Goal: Use online tool/utility: Utilize a website feature to perform a specific function

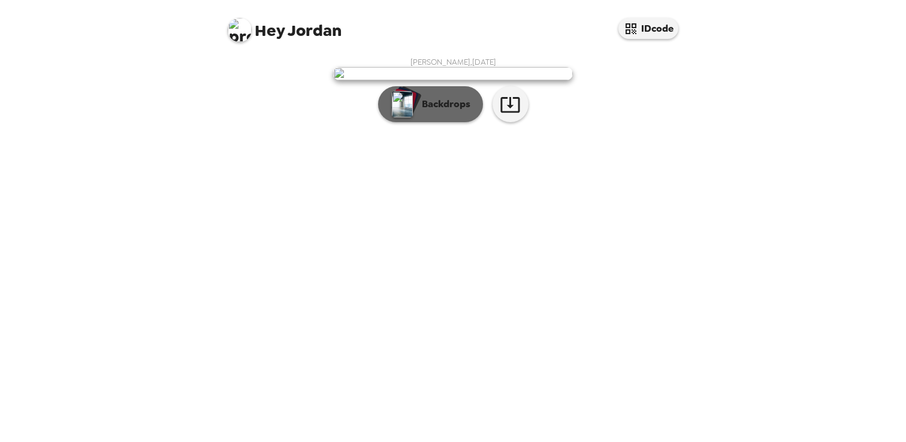
click at [459, 122] on button "Backdrops" at bounding box center [430, 104] width 105 height 36
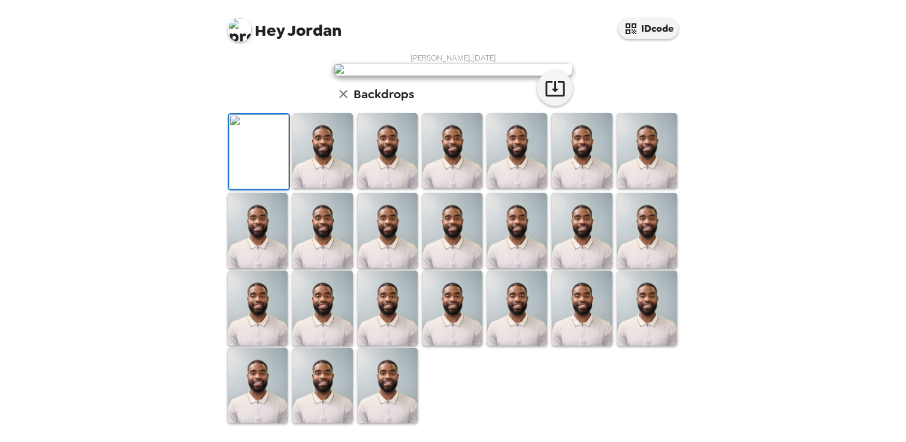
scroll to position [291, 0]
click at [447, 155] on img at bounding box center [453, 150] width 60 height 75
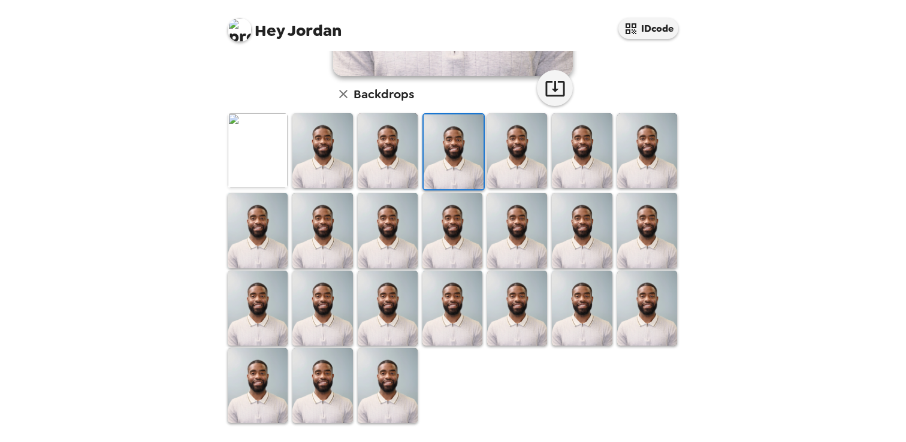
click at [398, 378] on img at bounding box center [388, 385] width 60 height 75
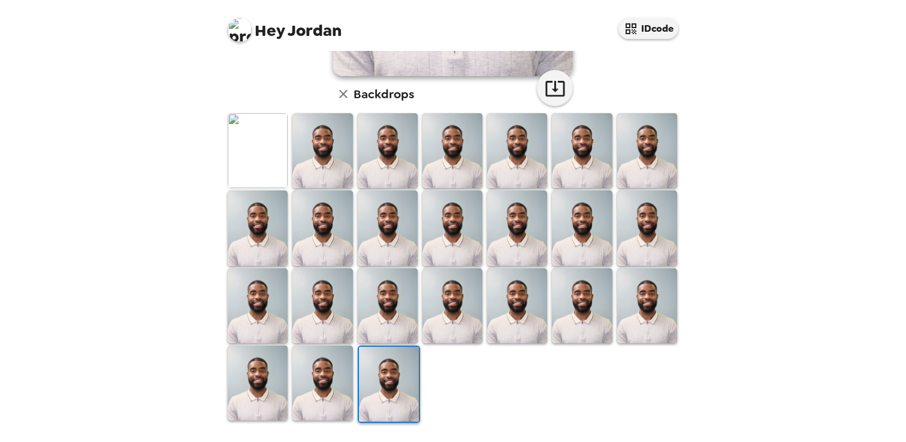
click at [336, 208] on img at bounding box center [323, 228] width 60 height 75
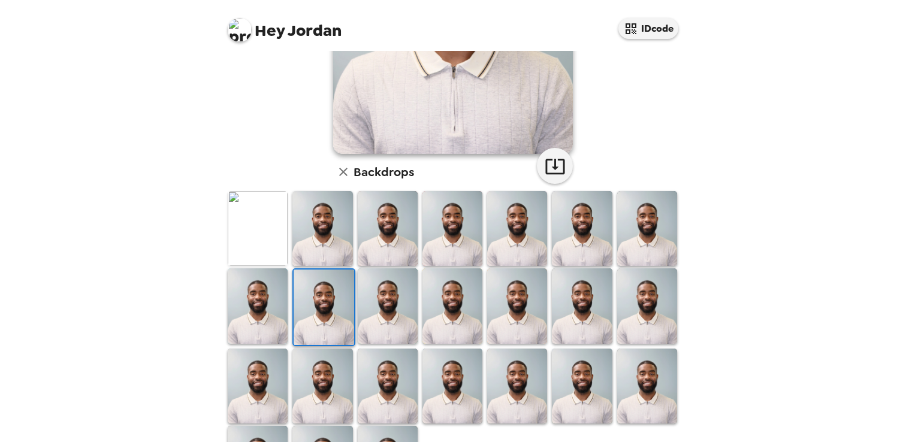
scroll to position [213, 0]
click at [643, 220] on img at bounding box center [647, 228] width 60 height 75
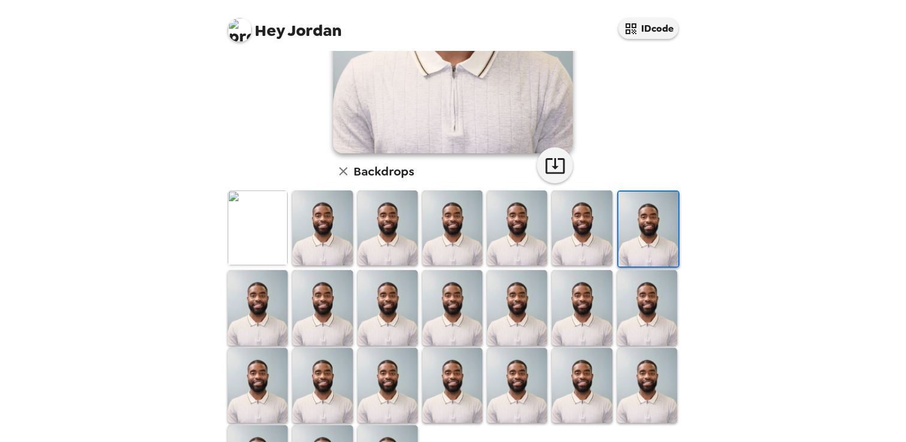
click at [647, 357] on img at bounding box center [647, 385] width 60 height 75
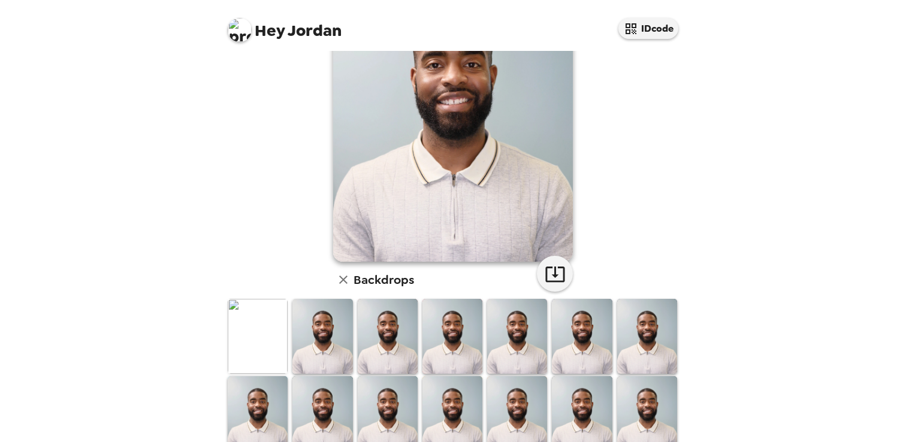
scroll to position [114, 0]
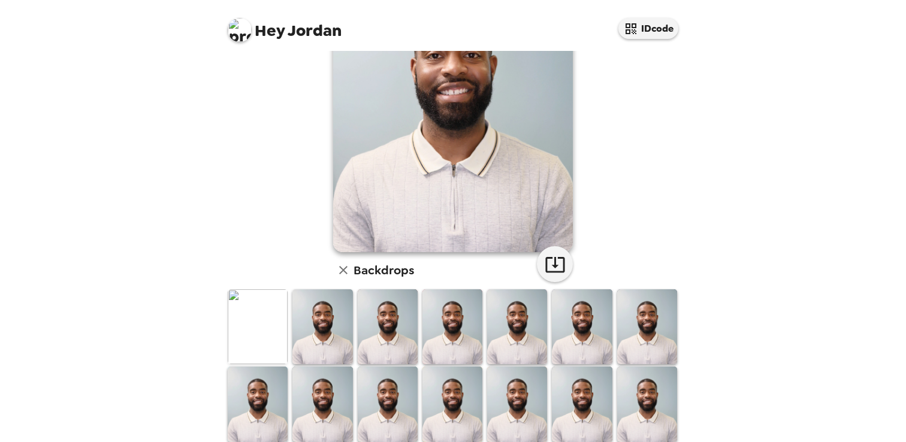
click at [278, 323] on img at bounding box center [258, 327] width 60 height 75
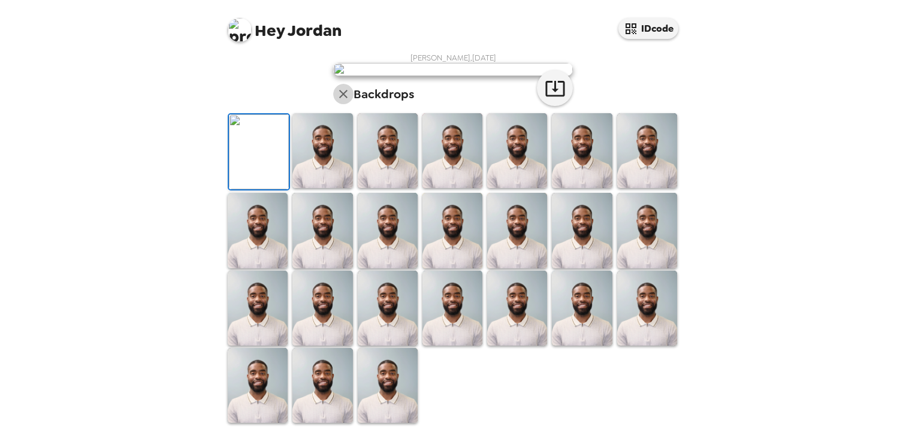
click at [348, 101] on icon "button" at bounding box center [343, 94] width 14 height 14
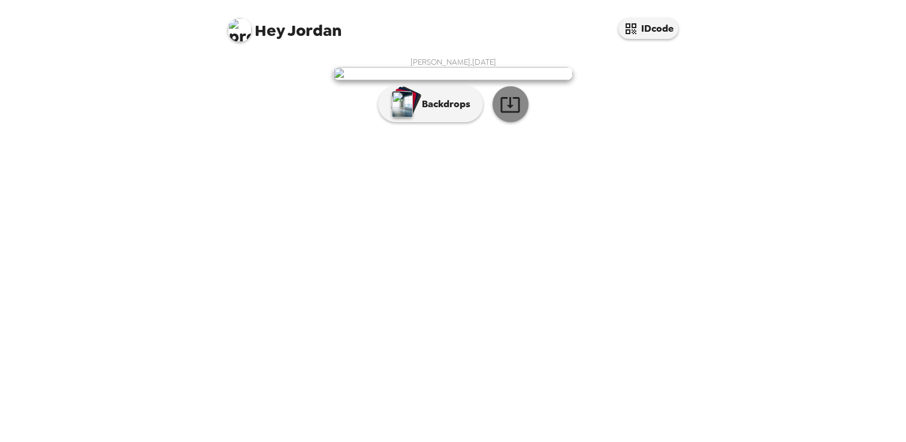
click at [514, 115] on icon "button" at bounding box center [510, 104] width 21 height 21
click at [490, 80] on img at bounding box center [453, 73] width 240 height 13
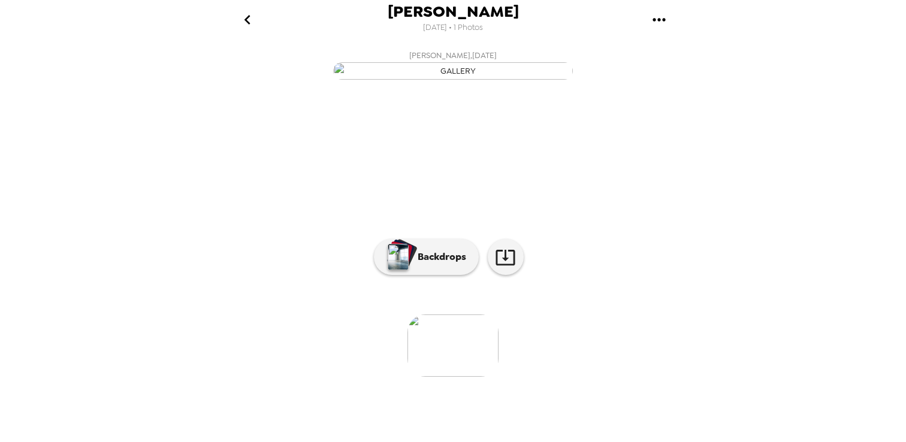
scroll to position [67, 0]
click at [433, 264] on p "Backdrops" at bounding box center [439, 257] width 55 height 14
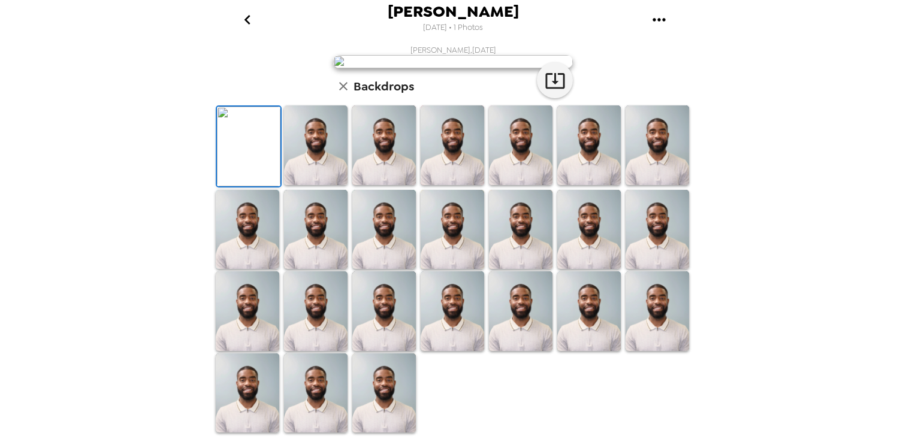
scroll to position [149, 0]
click at [388, 96] on h6 "Backdrops" at bounding box center [384, 86] width 61 height 19
